Goal: Task Accomplishment & Management: Use online tool/utility

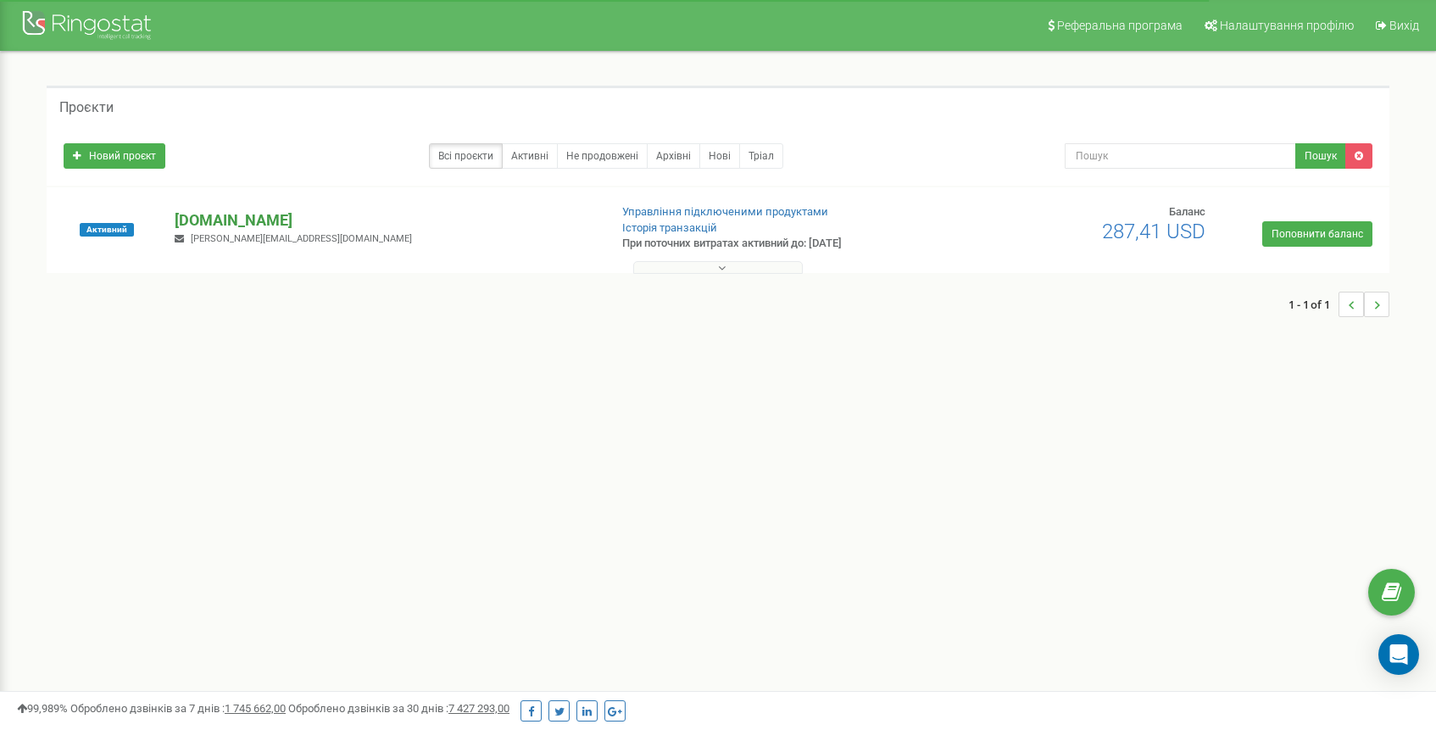
click at [254, 217] on p "[DOMAIN_NAME]" at bounding box center [385, 220] width 420 height 22
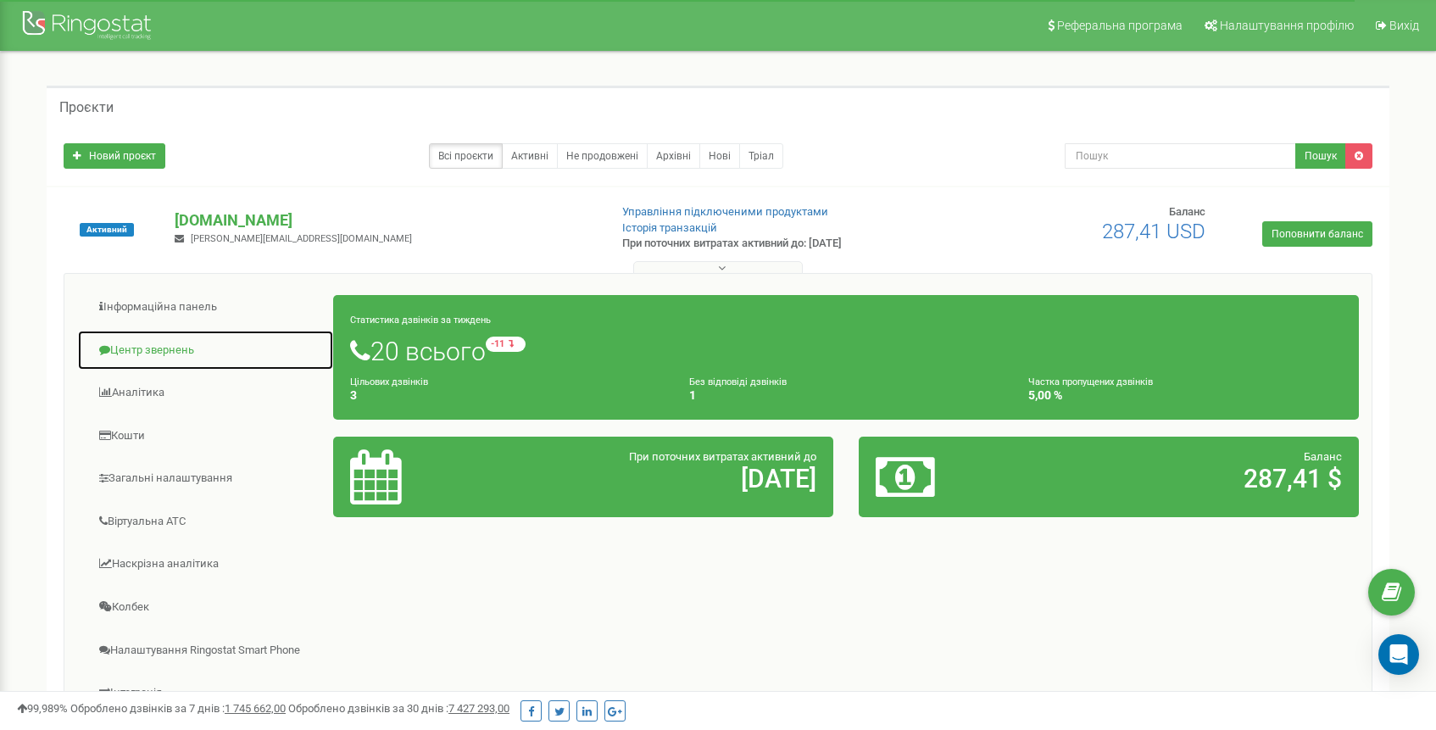
click at [198, 349] on link "Центр звернень" at bounding box center [205, 351] width 257 height 42
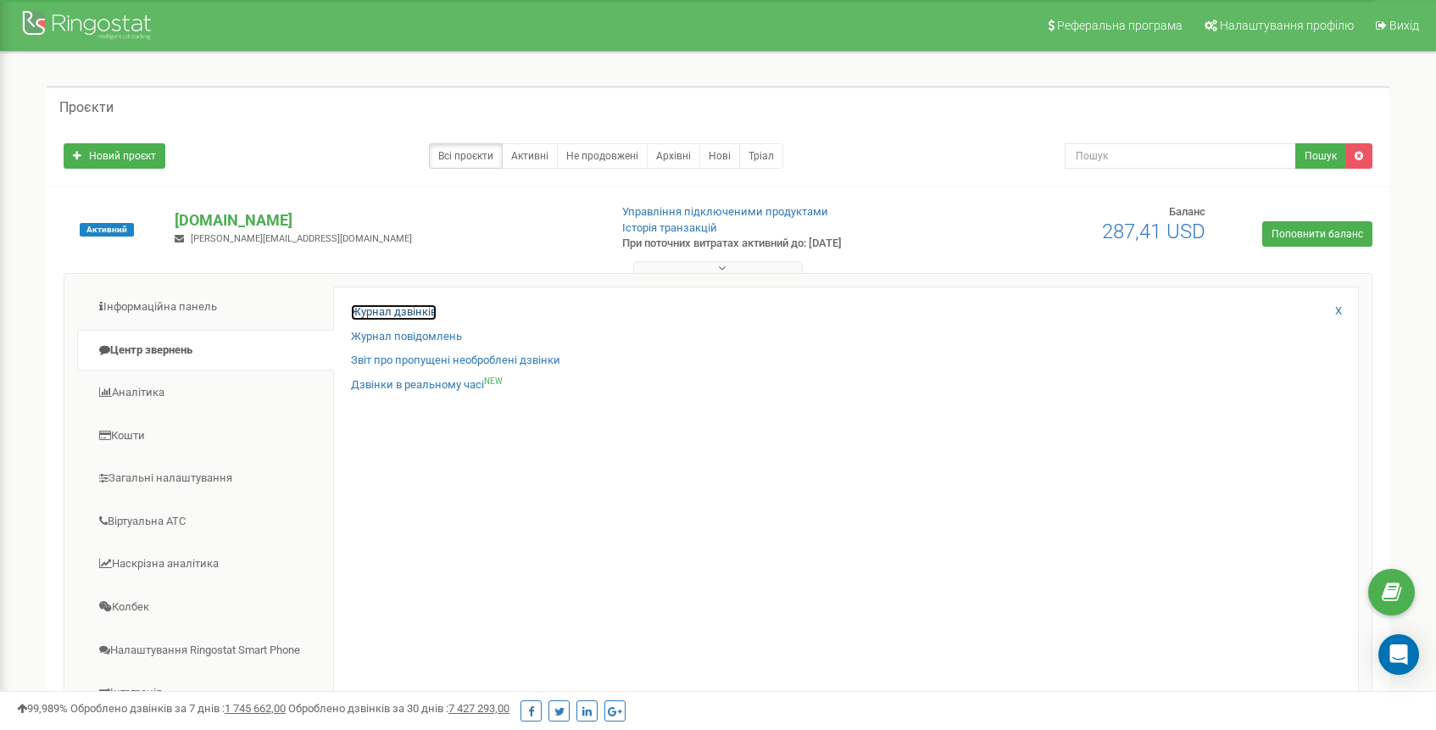
click at [415, 311] on link "Журнал дзвінків" at bounding box center [394, 312] width 86 height 16
